Goal: Transaction & Acquisition: Purchase product/service

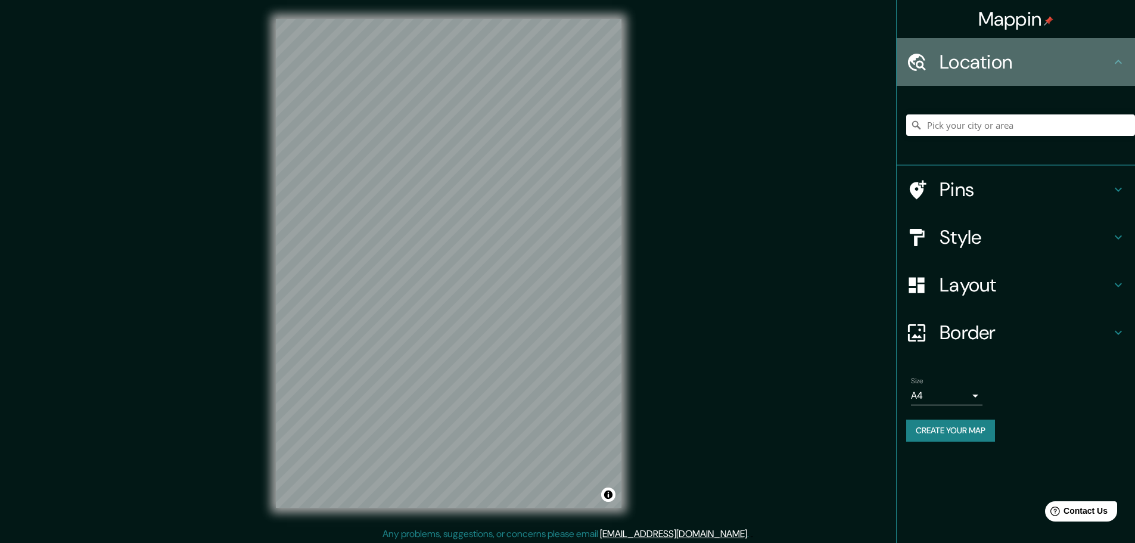
click at [956, 84] on div "Location" at bounding box center [1016, 62] width 238 height 48
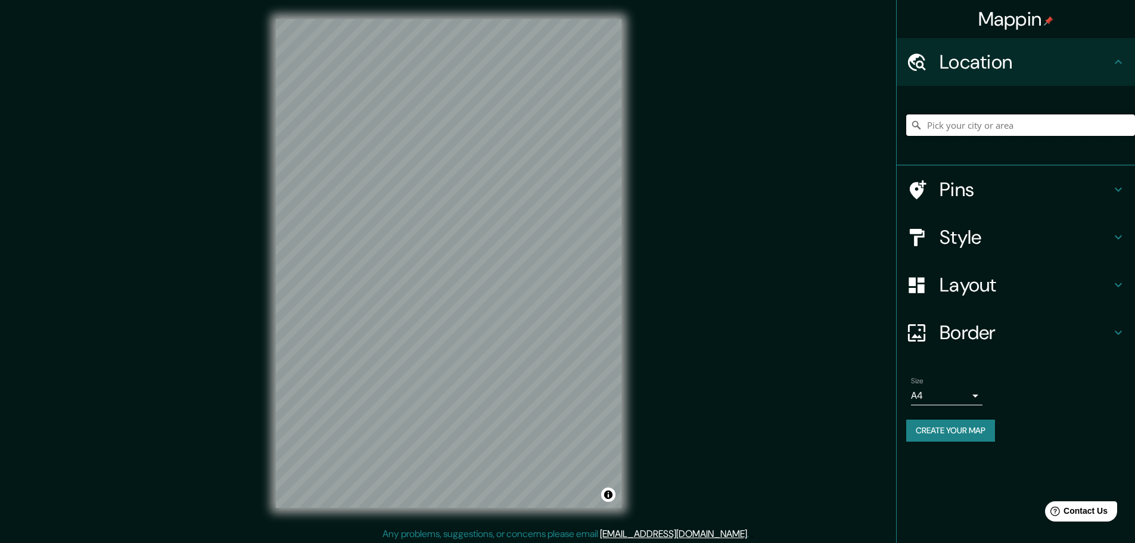
click at [956, 126] on input "Pick your city or area" at bounding box center [1020, 124] width 229 height 21
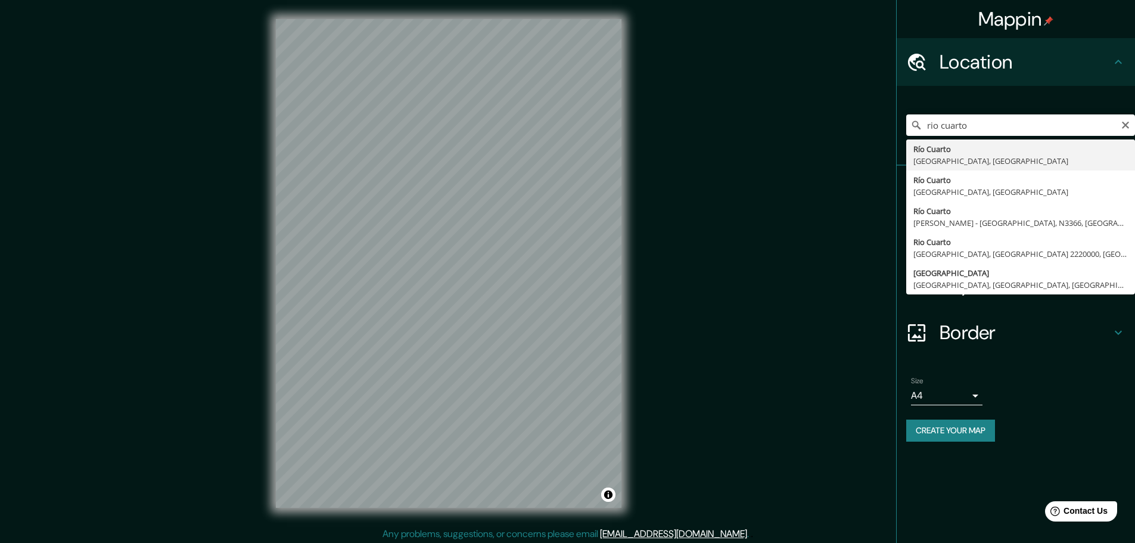
type input "Río Cuarto, Provincia de Córdoba, Argentina"
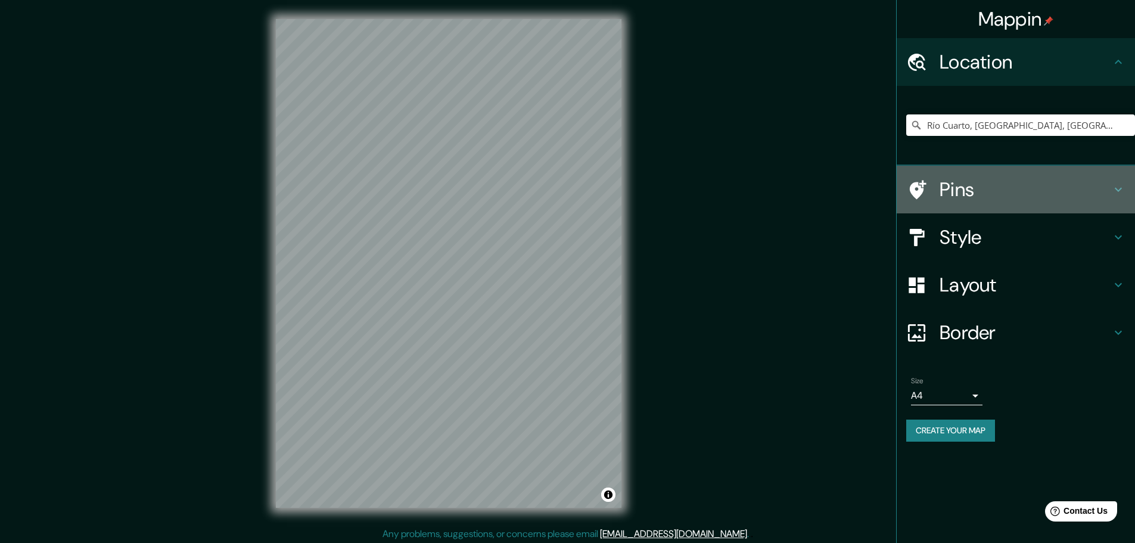
click at [964, 188] on h4 "Pins" at bounding box center [1026, 190] width 172 height 24
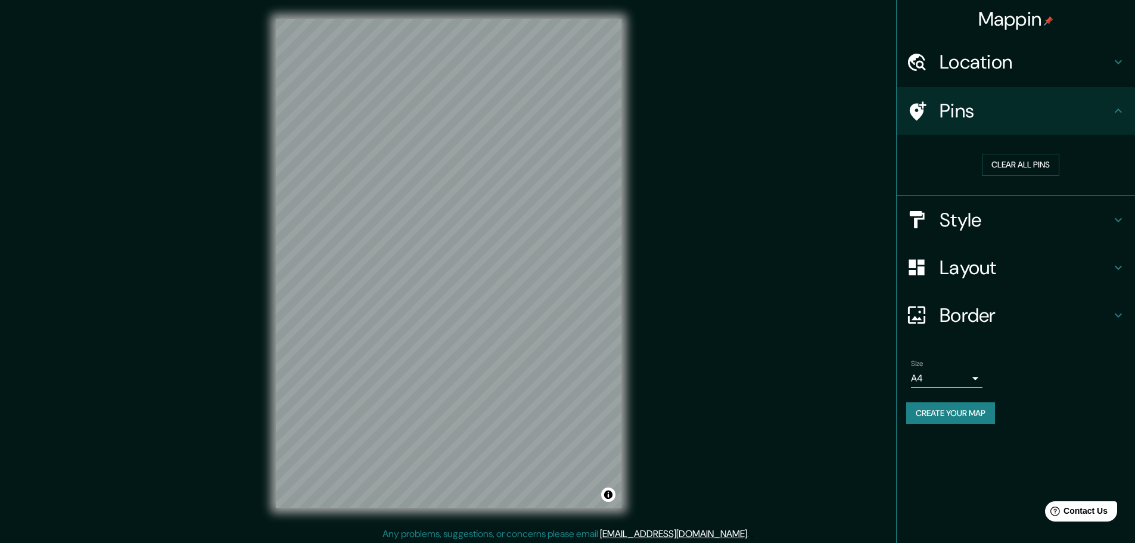
click at [1122, 107] on icon at bounding box center [1118, 111] width 14 height 14
click at [1059, 219] on h4 "Style" at bounding box center [1026, 220] width 172 height 24
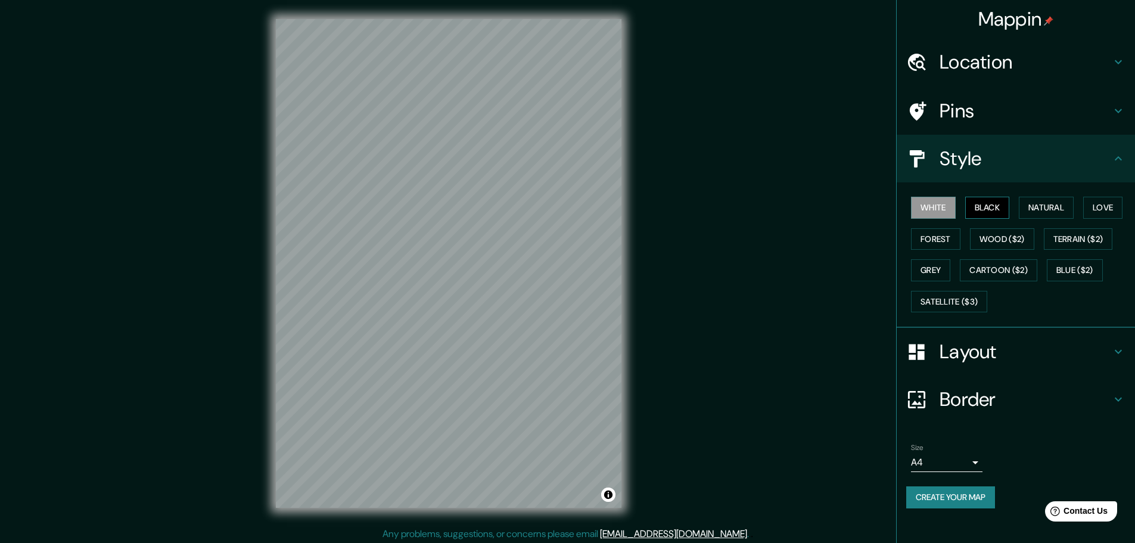
click at [997, 213] on button "Black" at bounding box center [987, 208] width 45 height 22
click at [1050, 212] on button "Natural" at bounding box center [1046, 208] width 55 height 22
click at [1097, 208] on button "Love" at bounding box center [1102, 208] width 39 height 22
click at [934, 238] on button "Forest" at bounding box center [935, 239] width 49 height 22
click at [996, 246] on button "Wood ($2)" at bounding box center [1002, 239] width 64 height 22
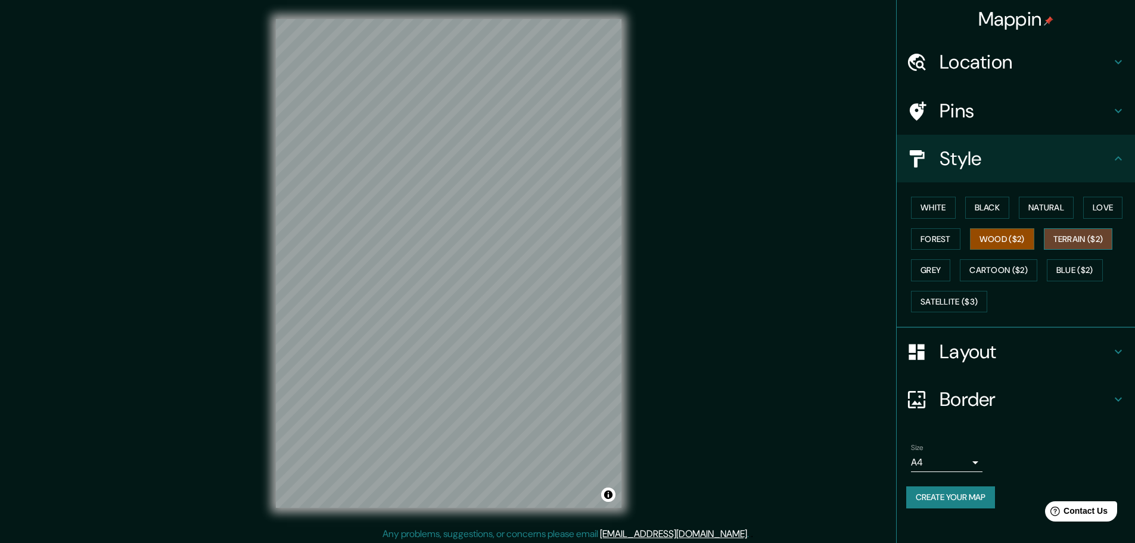
click at [1063, 241] on button "Terrain ($2)" at bounding box center [1078, 239] width 69 height 22
click at [936, 268] on button "Grey" at bounding box center [930, 270] width 39 height 22
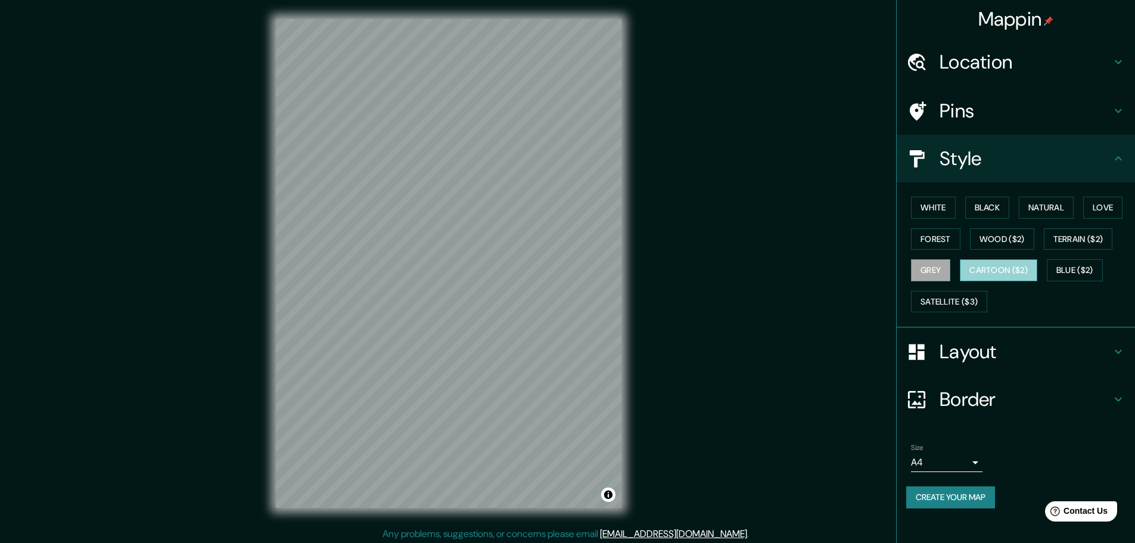
click at [1015, 268] on button "Cartoon ($2)" at bounding box center [998, 270] width 77 height 22
click at [1082, 268] on button "Blue ($2)" at bounding box center [1075, 270] width 56 height 22
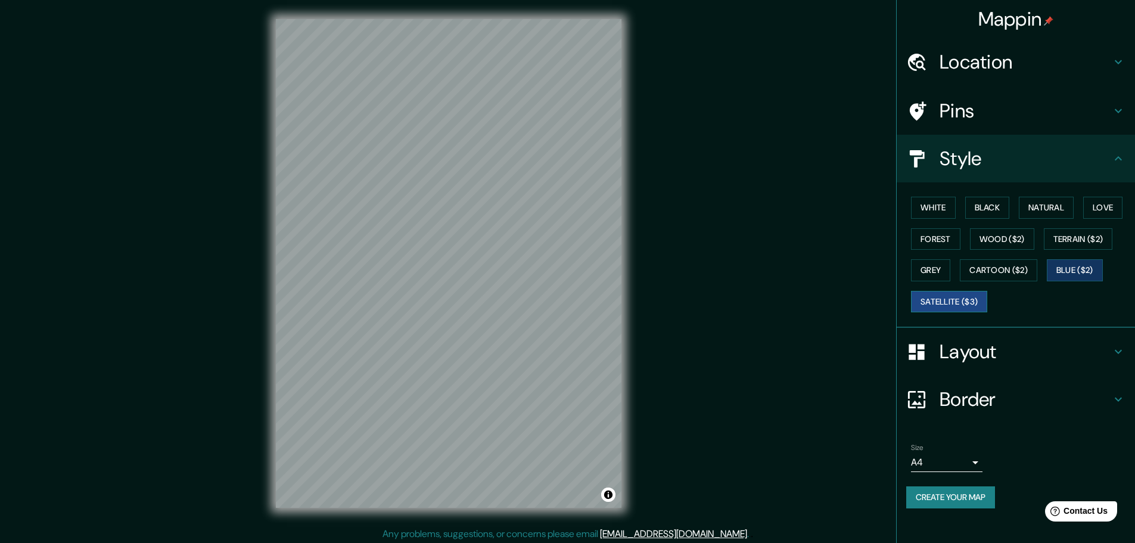
click at [950, 301] on button "Satellite ($3)" at bounding box center [949, 302] width 76 height 22
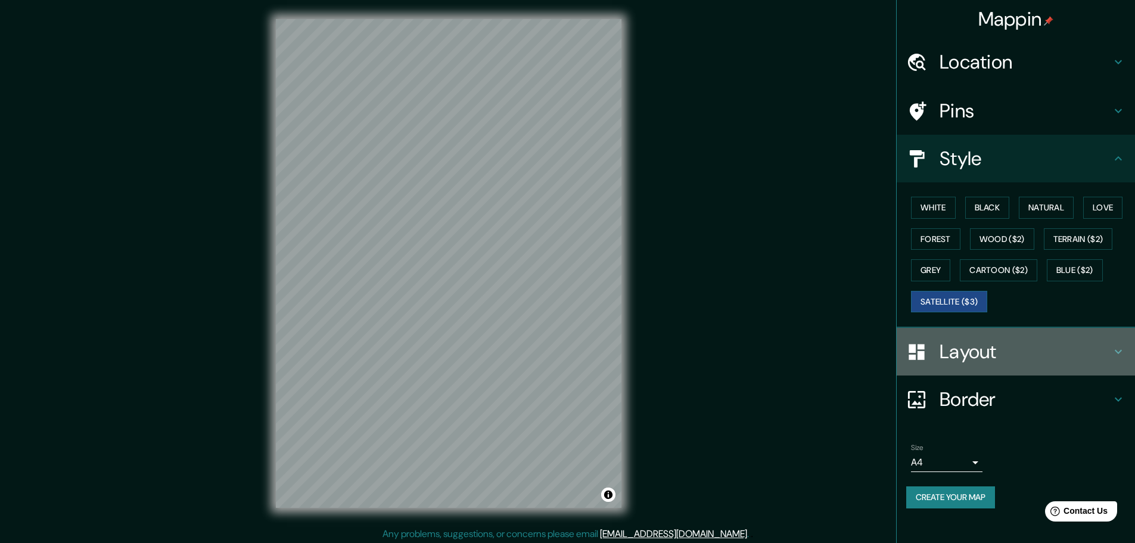
click at [991, 363] on h4 "Layout" at bounding box center [1026, 352] width 172 height 24
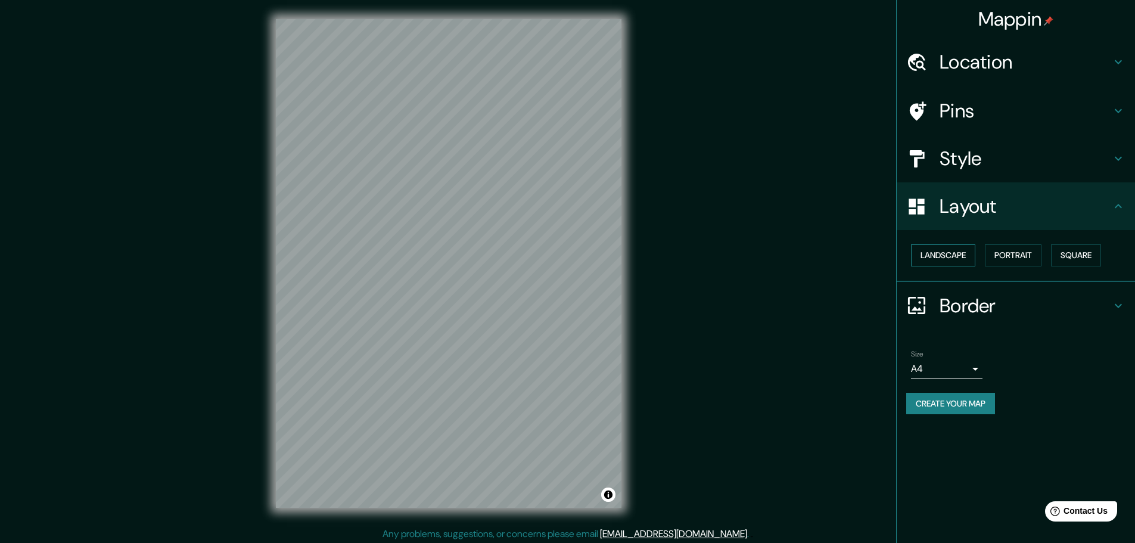
click at [954, 256] on button "Landscape" at bounding box center [943, 255] width 64 height 22
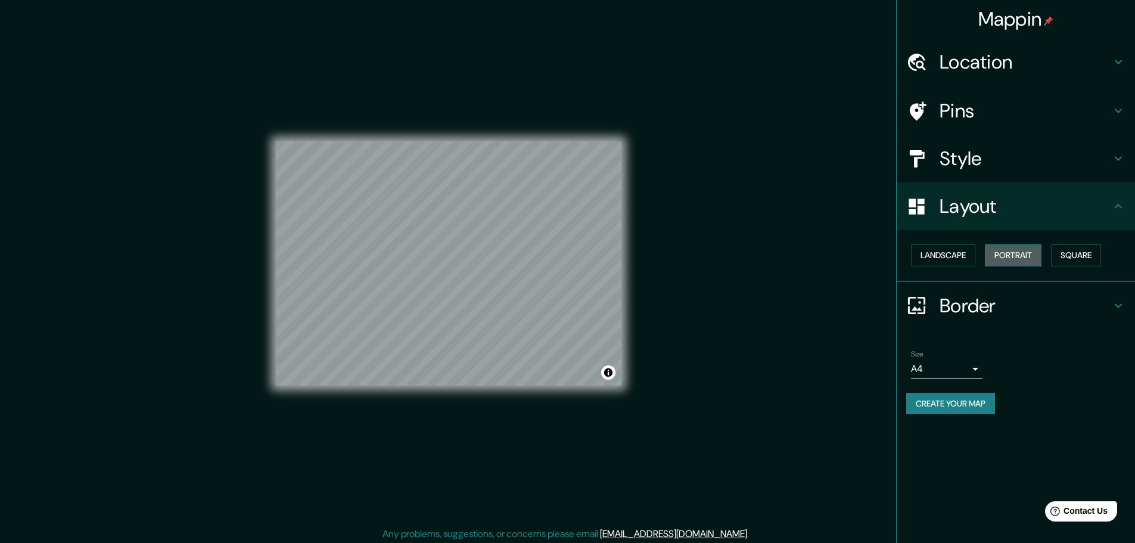
click at [1025, 258] on button "Portrait" at bounding box center [1013, 255] width 57 height 22
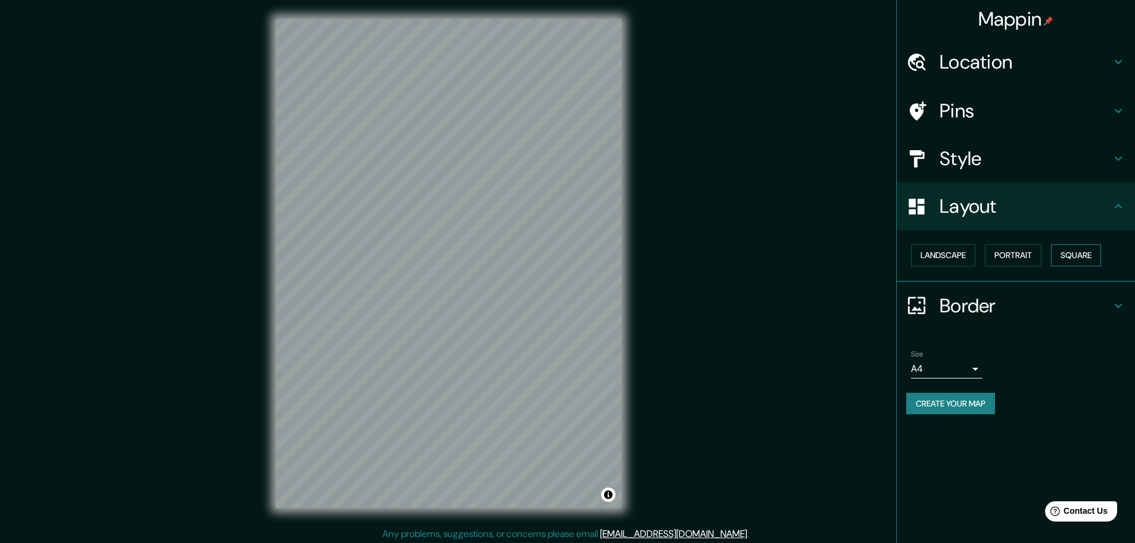
click at [1088, 264] on button "Square" at bounding box center [1076, 255] width 50 height 22
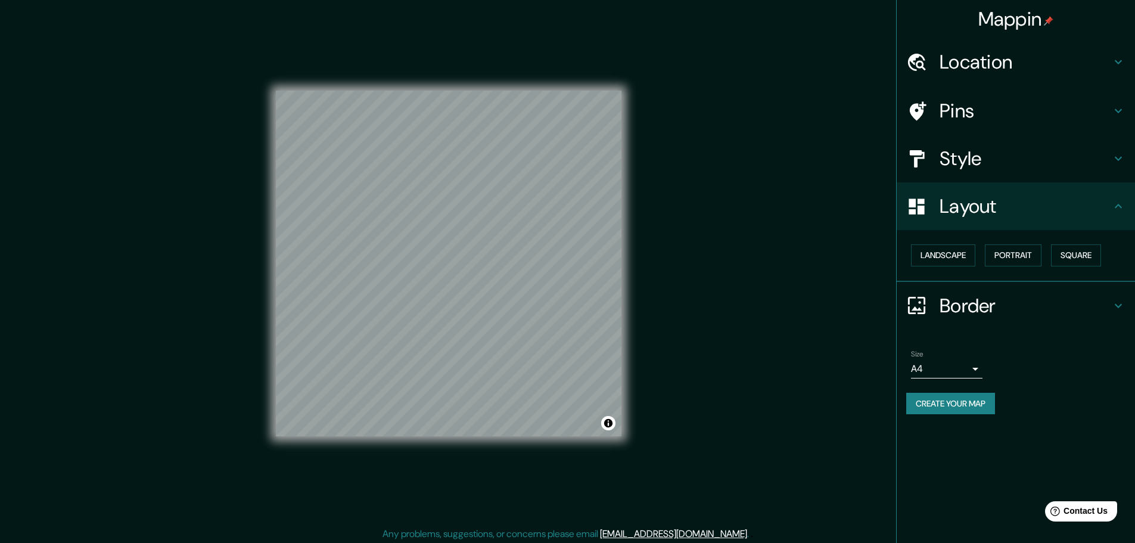
click at [946, 307] on h4 "Border" at bounding box center [1026, 306] width 172 height 24
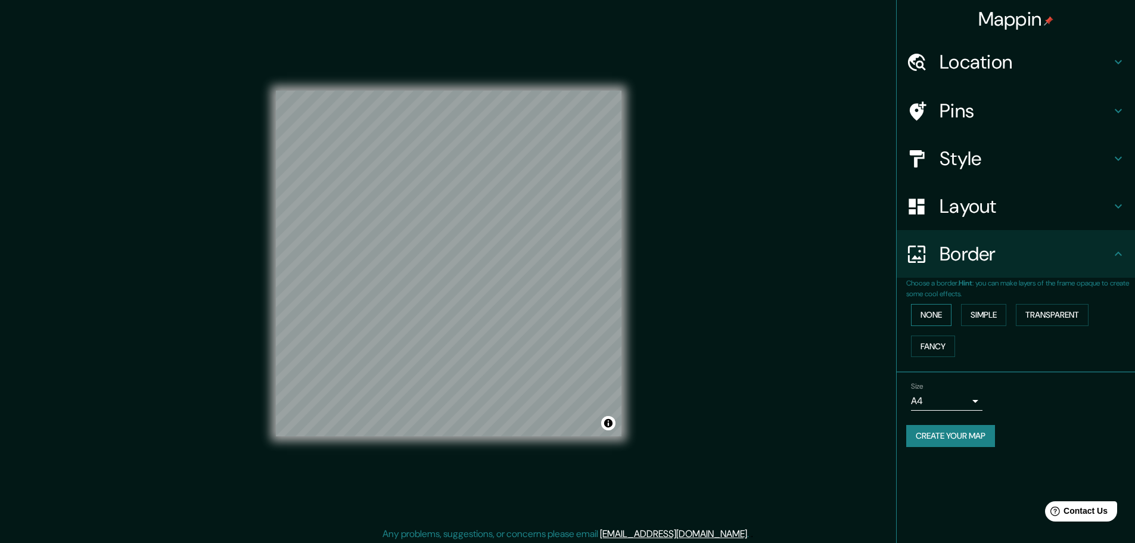
click at [937, 315] on button "None" at bounding box center [931, 315] width 41 height 22
click at [985, 315] on button "Simple" at bounding box center [983, 315] width 45 height 22
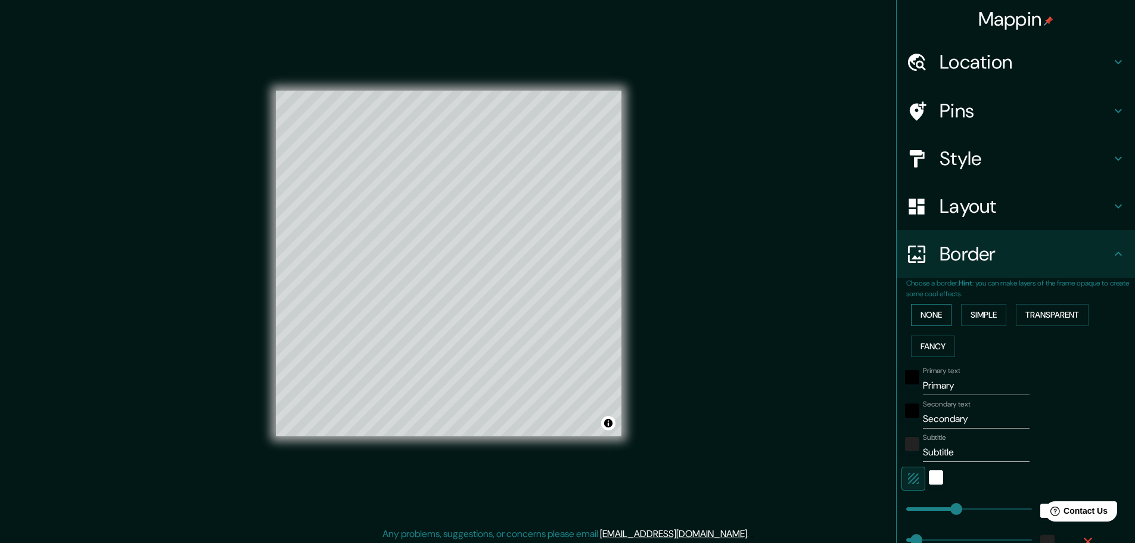
click at [931, 317] on button "None" at bounding box center [931, 315] width 41 height 22
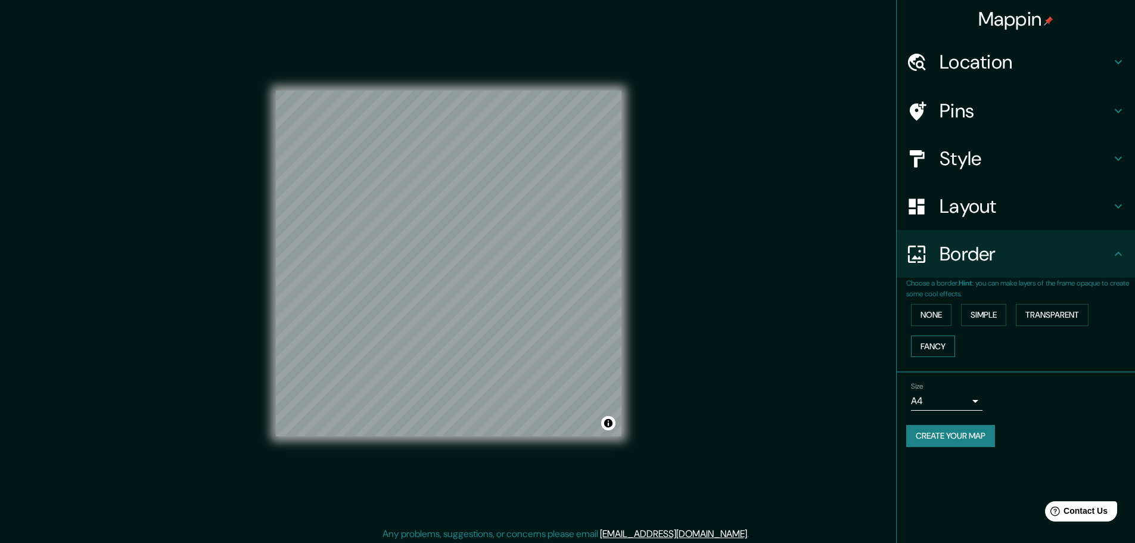
click at [941, 349] on button "Fancy" at bounding box center [933, 346] width 44 height 22
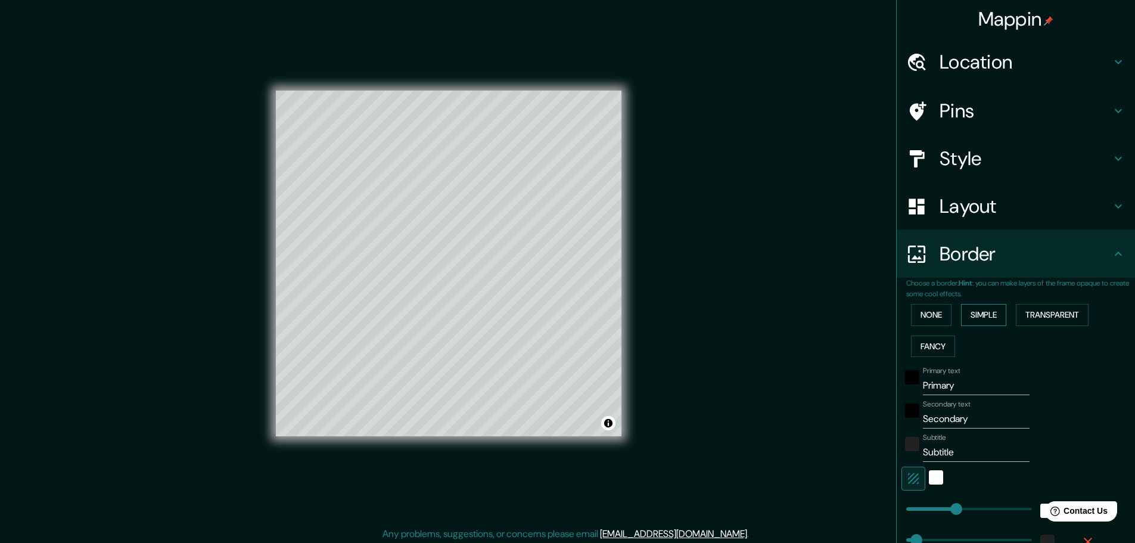
click at [968, 325] on button "Simple" at bounding box center [983, 315] width 45 height 22
click at [921, 314] on button "None" at bounding box center [931, 315] width 41 height 22
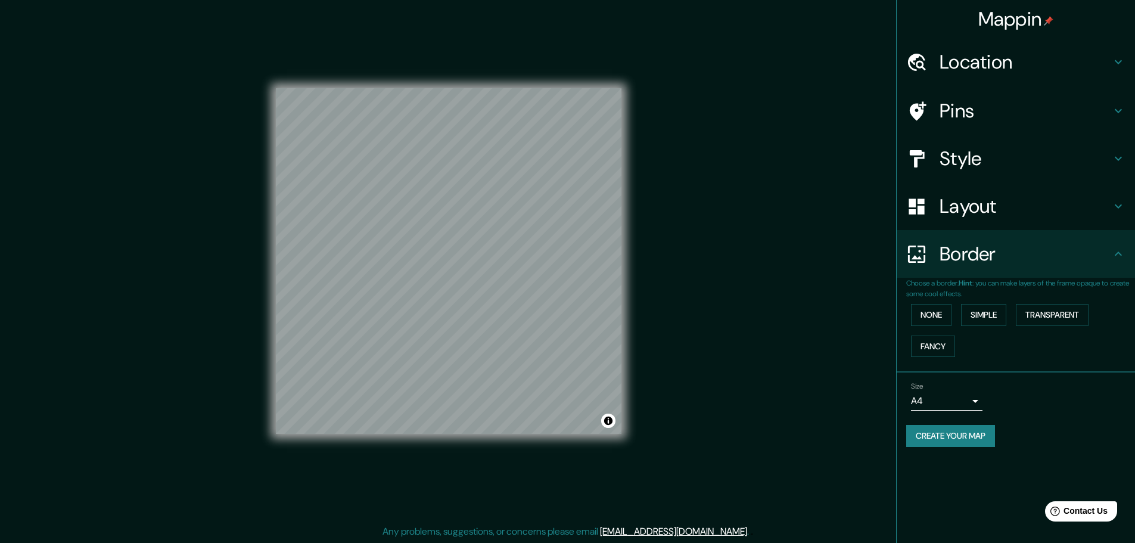
scroll to position [3, 0]
click at [1121, 259] on icon at bounding box center [1118, 254] width 14 height 14
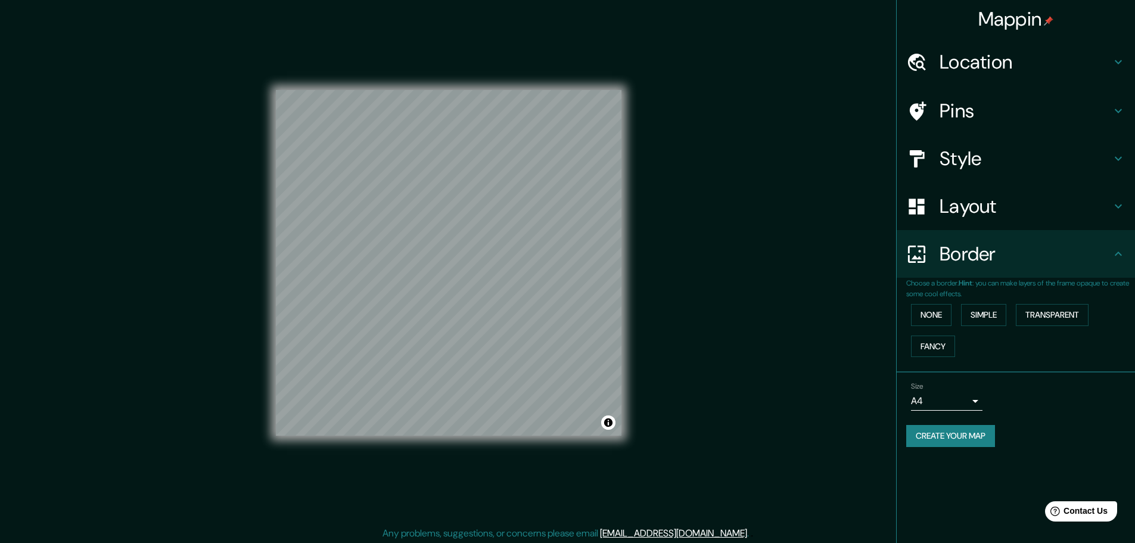
scroll to position [0, 0]
click at [963, 109] on h4 "Pins" at bounding box center [1026, 111] width 172 height 24
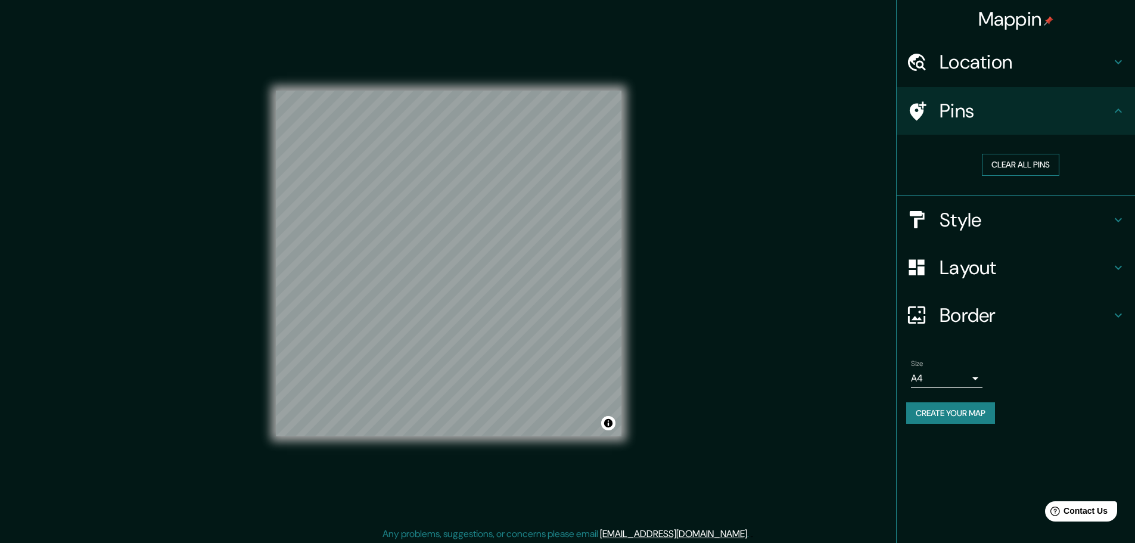
click at [1010, 164] on button "Clear all pins" at bounding box center [1020, 165] width 77 height 22
click at [1012, 164] on button "Clear all pins" at bounding box center [1020, 165] width 77 height 22
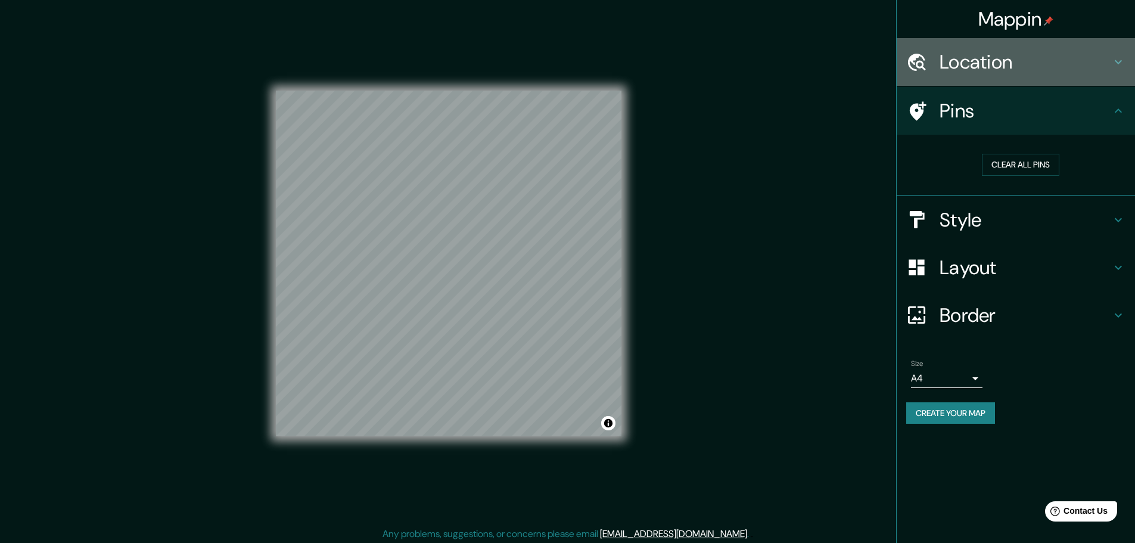
click at [1118, 67] on icon at bounding box center [1118, 62] width 14 height 14
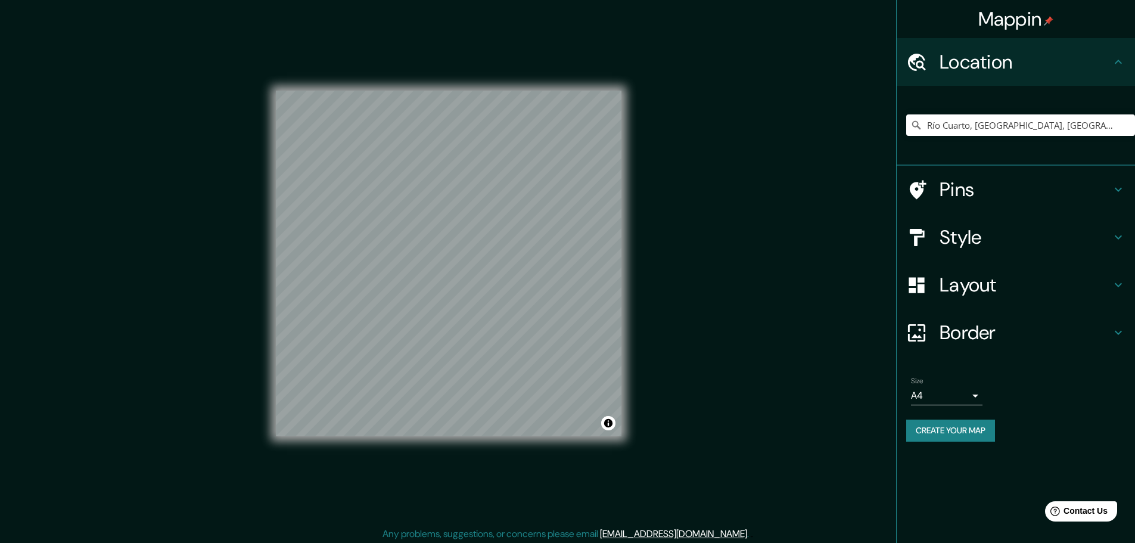
click at [1118, 67] on icon at bounding box center [1118, 62] width 14 height 14
click at [611, 427] on button "Toggle attribution" at bounding box center [608, 423] width 14 height 14
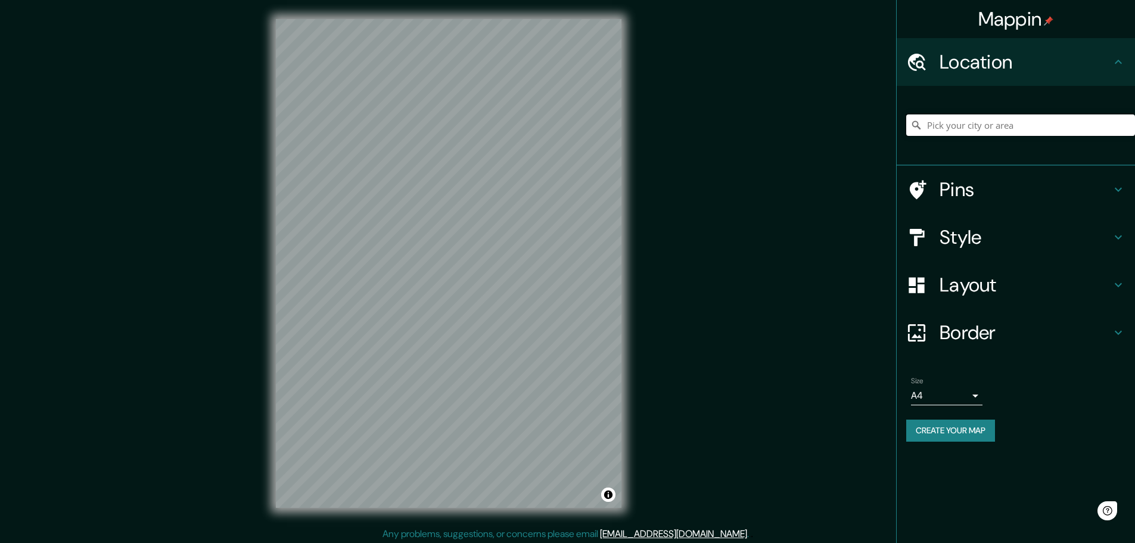
click at [1004, 125] on input "Pick your city or area" at bounding box center [1020, 124] width 229 height 21
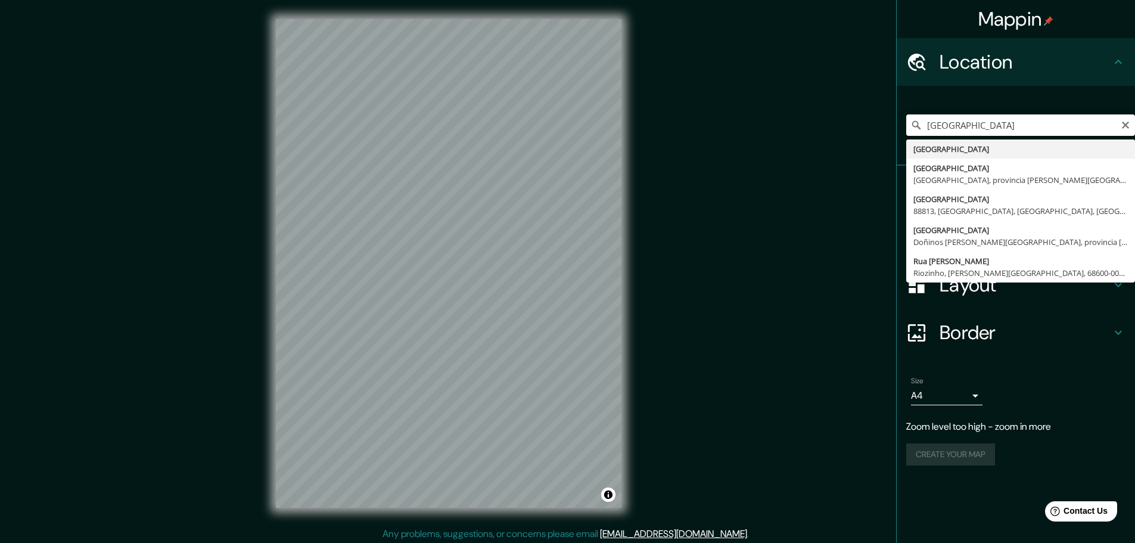
click at [972, 128] on input "[GEOGRAPHIC_DATA]" at bounding box center [1020, 124] width 229 height 21
type input "A"
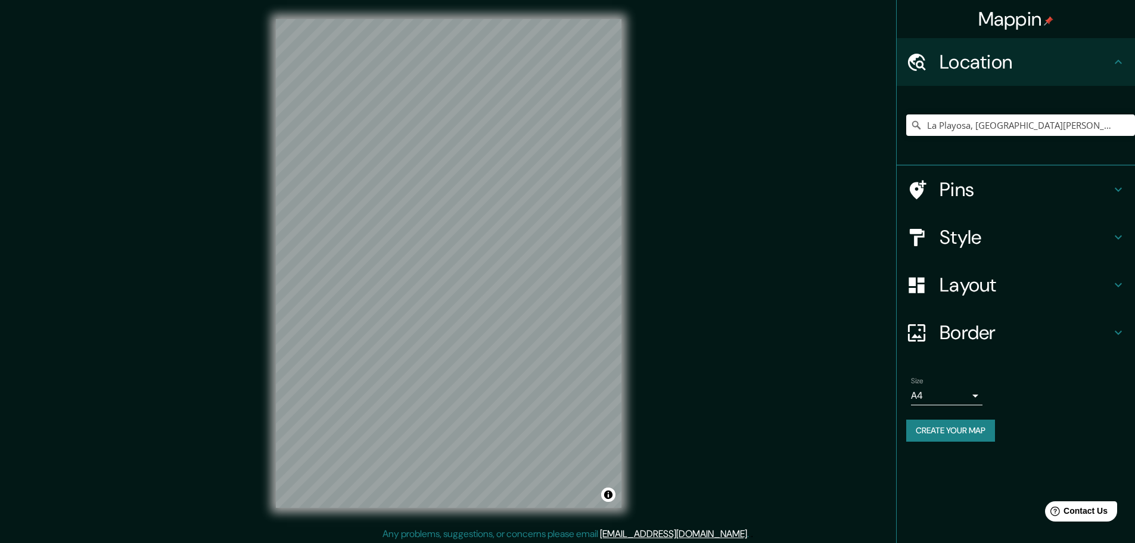
click at [627, 480] on div "© Mapbox © OpenStreetMap Improve this map" at bounding box center [449, 263] width 384 height 527
click at [1064, 122] on input "La Playosa, [GEOGRAPHIC_DATA][PERSON_NAME], [GEOGRAPHIC_DATA]" at bounding box center [1020, 124] width 229 height 21
click at [1112, 128] on input "La Playosa, [GEOGRAPHIC_DATA][PERSON_NAME], [GEOGRAPHIC_DATA]" at bounding box center [1020, 124] width 229 height 21
click at [977, 242] on h4 "Style" at bounding box center [1026, 237] width 172 height 24
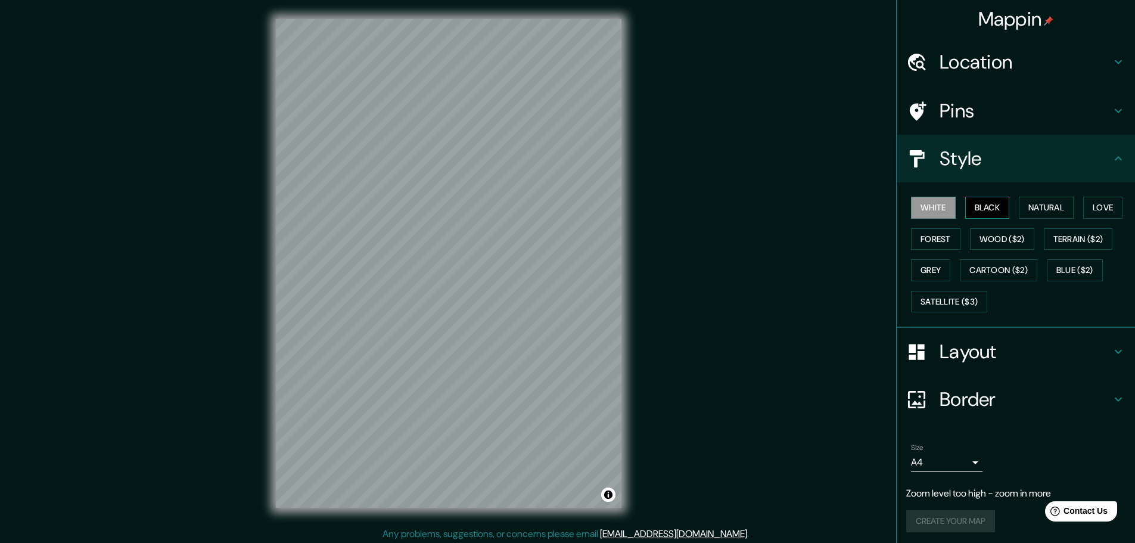
click at [976, 212] on button "Black" at bounding box center [987, 208] width 45 height 22
click at [1048, 209] on button "Natural" at bounding box center [1046, 208] width 55 height 22
click at [994, 60] on h4 "Location" at bounding box center [1026, 62] width 172 height 24
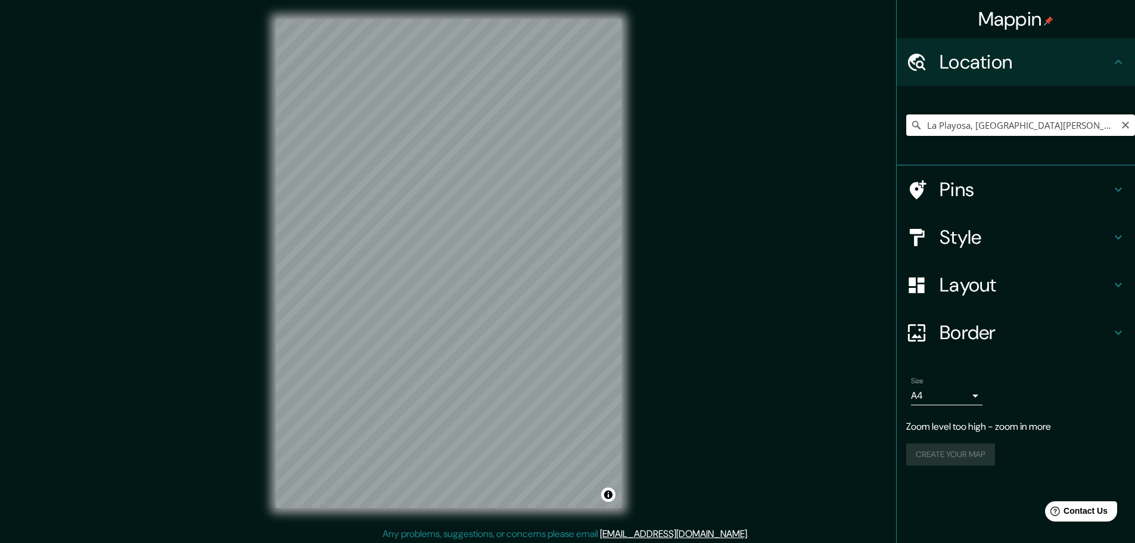
click at [995, 129] on input "La Playosa, [GEOGRAPHIC_DATA][PERSON_NAME], [GEOGRAPHIC_DATA]" at bounding box center [1020, 124] width 229 height 21
click at [1114, 124] on input "La Playosa, [GEOGRAPHIC_DATA][PERSON_NAME], [GEOGRAPHIC_DATA]" at bounding box center [1020, 124] width 229 height 21
drag, startPoint x: 1027, startPoint y: 123, endPoint x: 977, endPoint y: 120, distance: 50.7
click at [977, 120] on input "La Playosa, [GEOGRAPHIC_DATA][PERSON_NAME], [GEOGRAPHIC_DATA]" at bounding box center [1020, 124] width 229 height 21
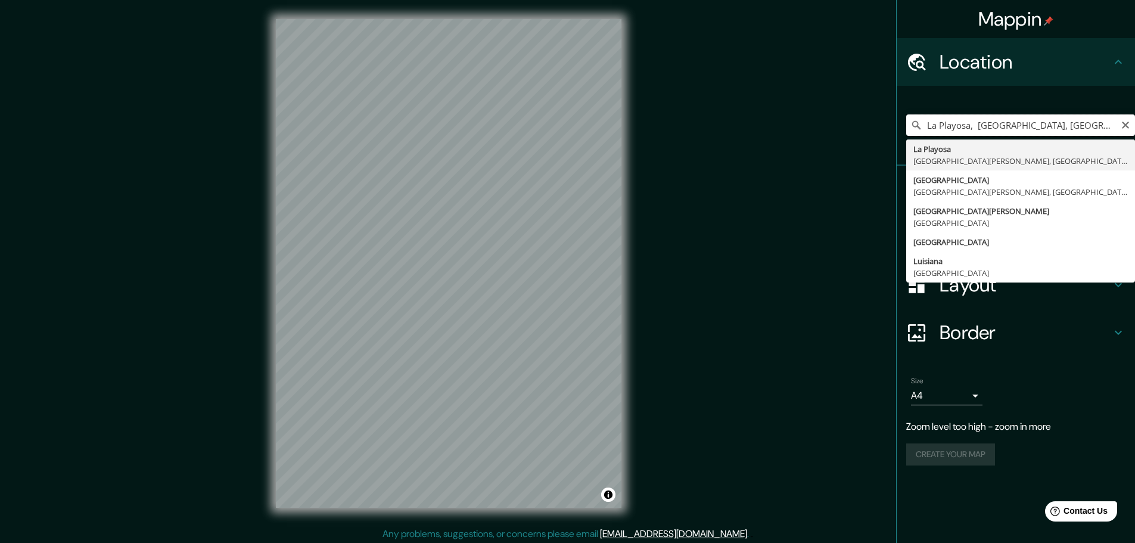
type input "La Playosa, [GEOGRAPHIC_DATA][PERSON_NAME], [GEOGRAPHIC_DATA]"
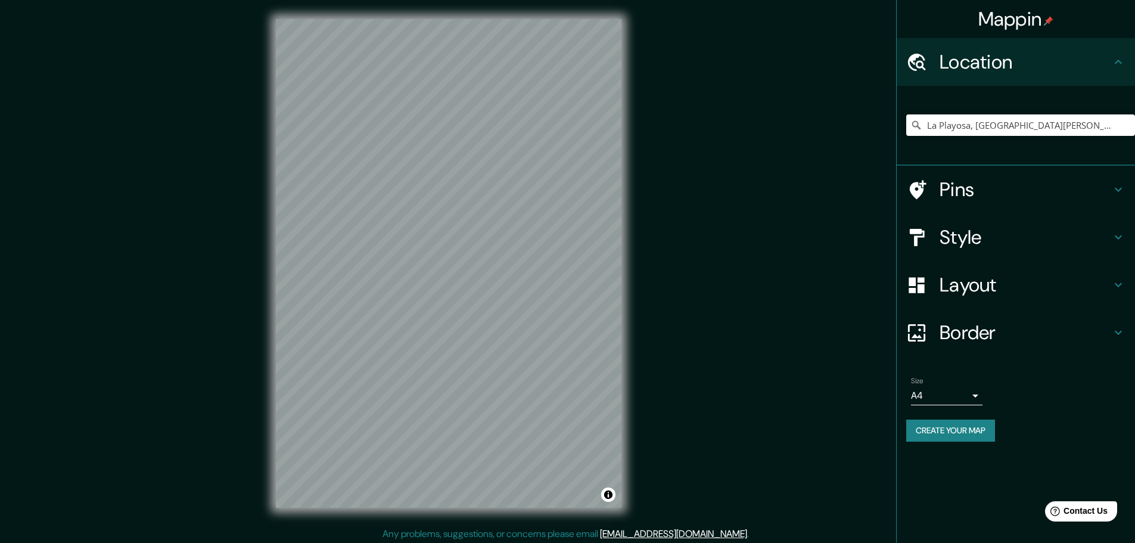
click at [631, 233] on div "© Mapbox © OpenStreetMap Improve this map" at bounding box center [449, 263] width 384 height 527
